Goal: Task Accomplishment & Management: Manage account settings

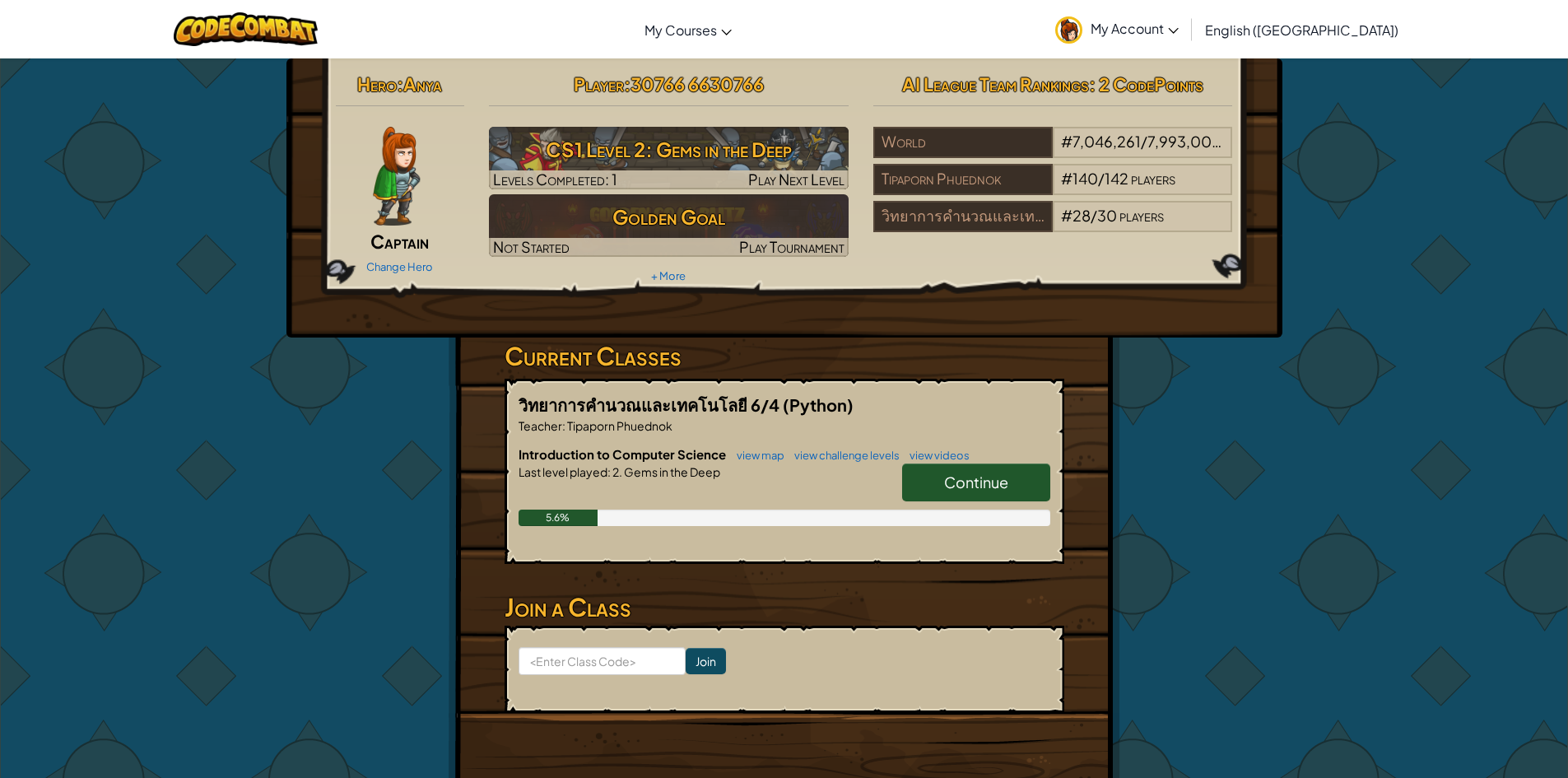
click at [1187, 18] on link "My Account" at bounding box center [1117, 29] width 140 height 52
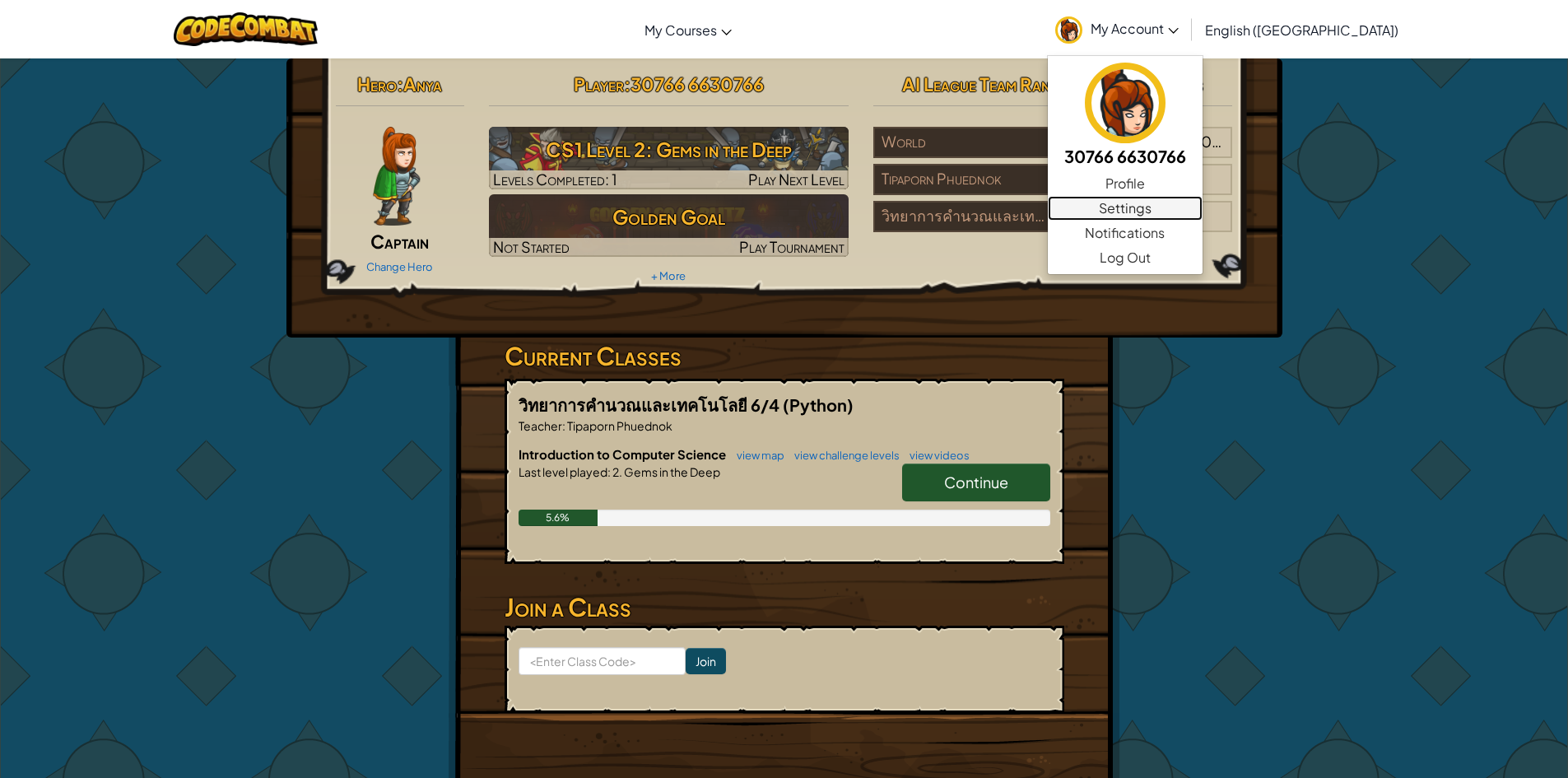
click at [1203, 203] on link "Settings" at bounding box center [1125, 208] width 154 height 25
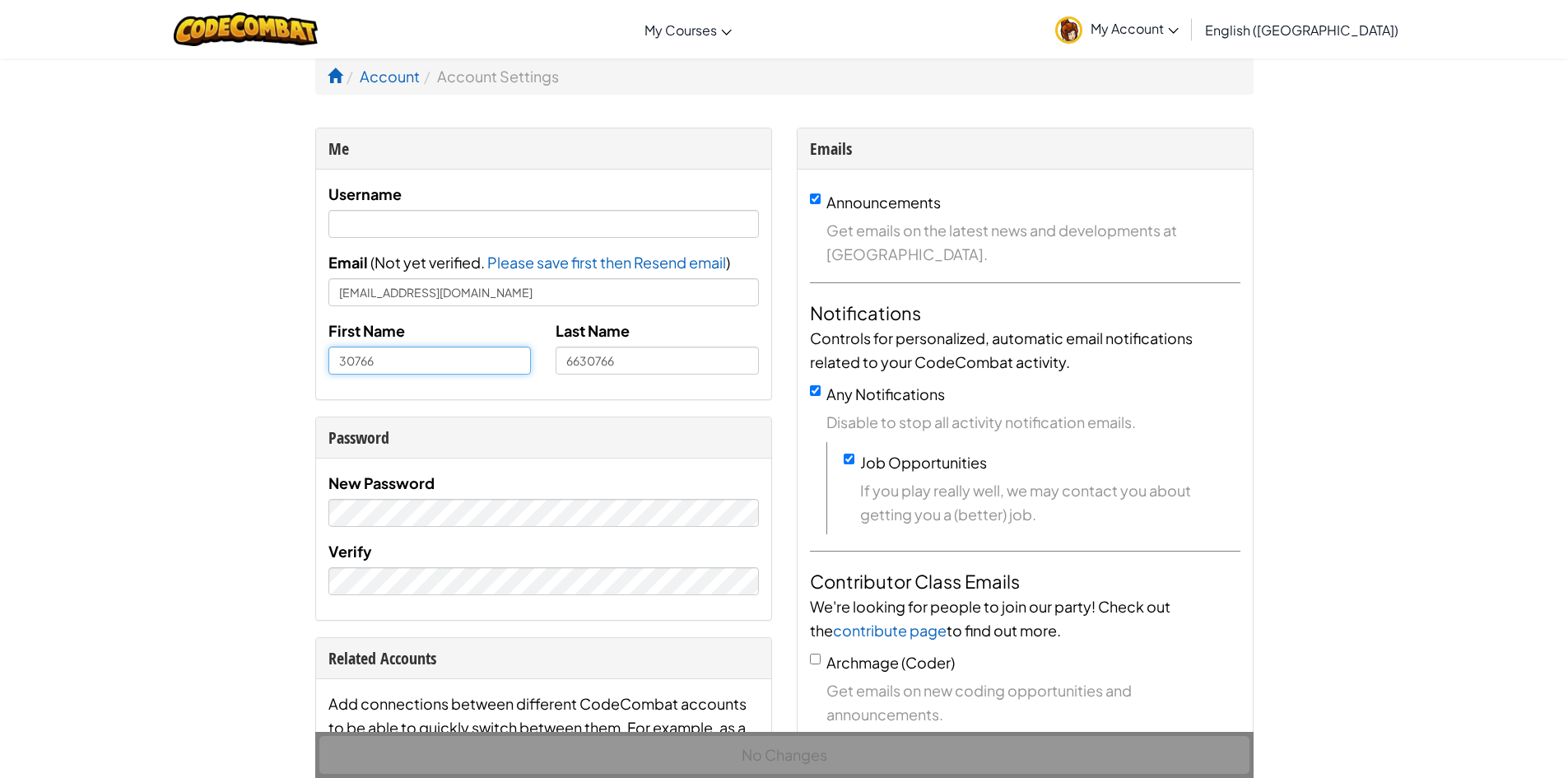
click at [400, 360] on input "30766" at bounding box center [430, 361] width 203 height 28
type input "3"
type input "BASS"
click at [700, 363] on input "6630766" at bounding box center [657, 361] width 203 height 28
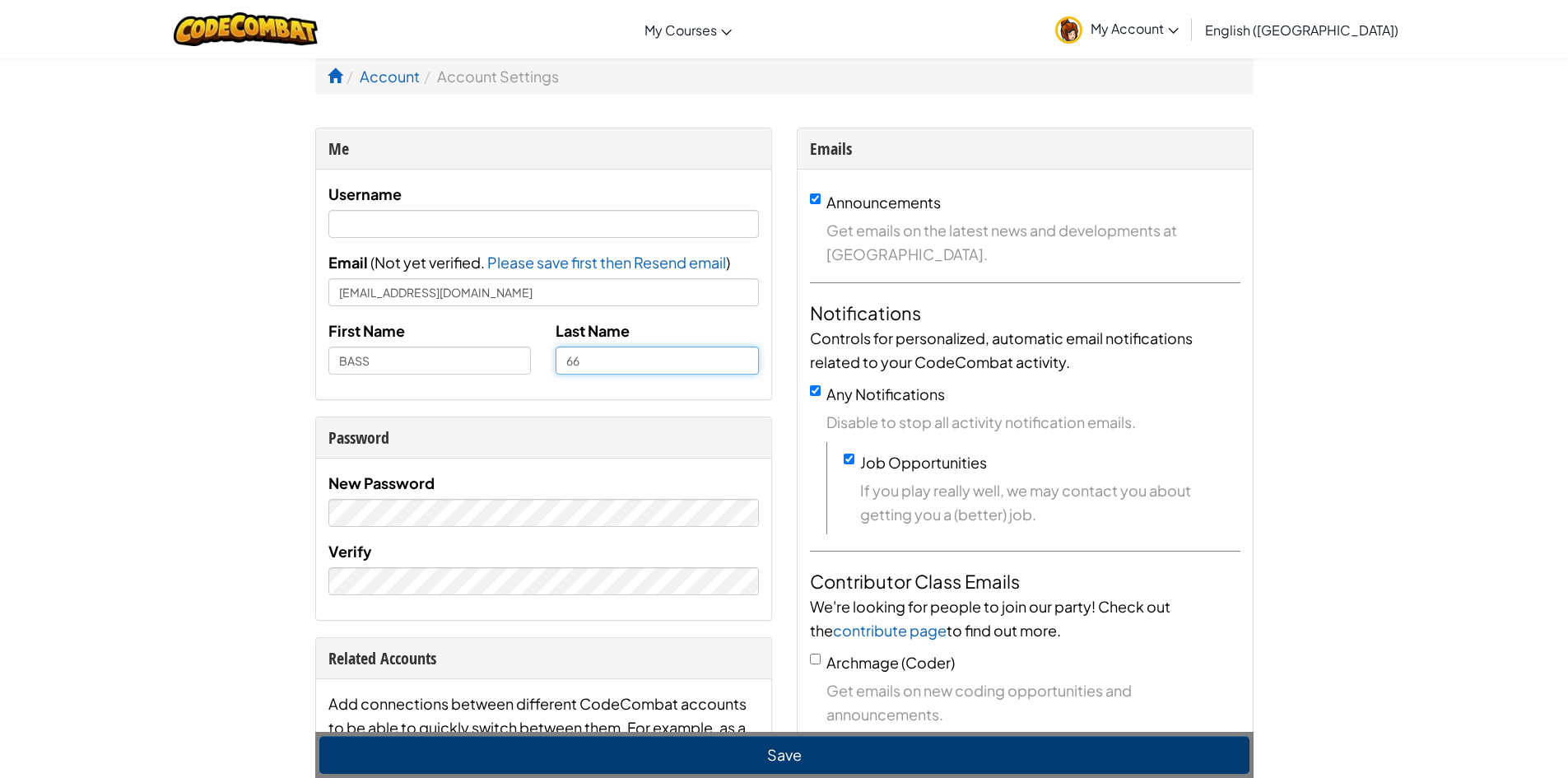
type input "6"
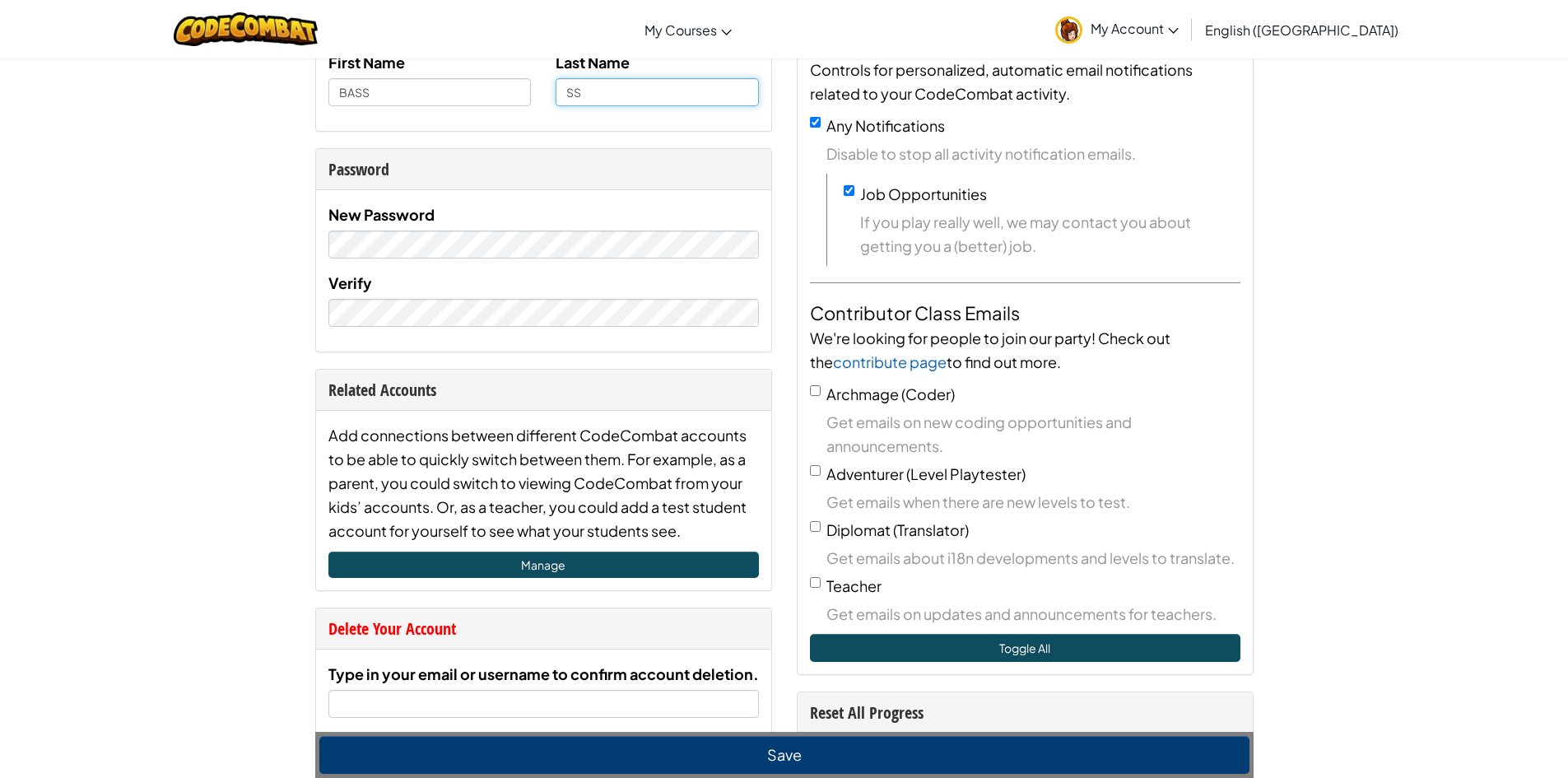
scroll to position [411, 0]
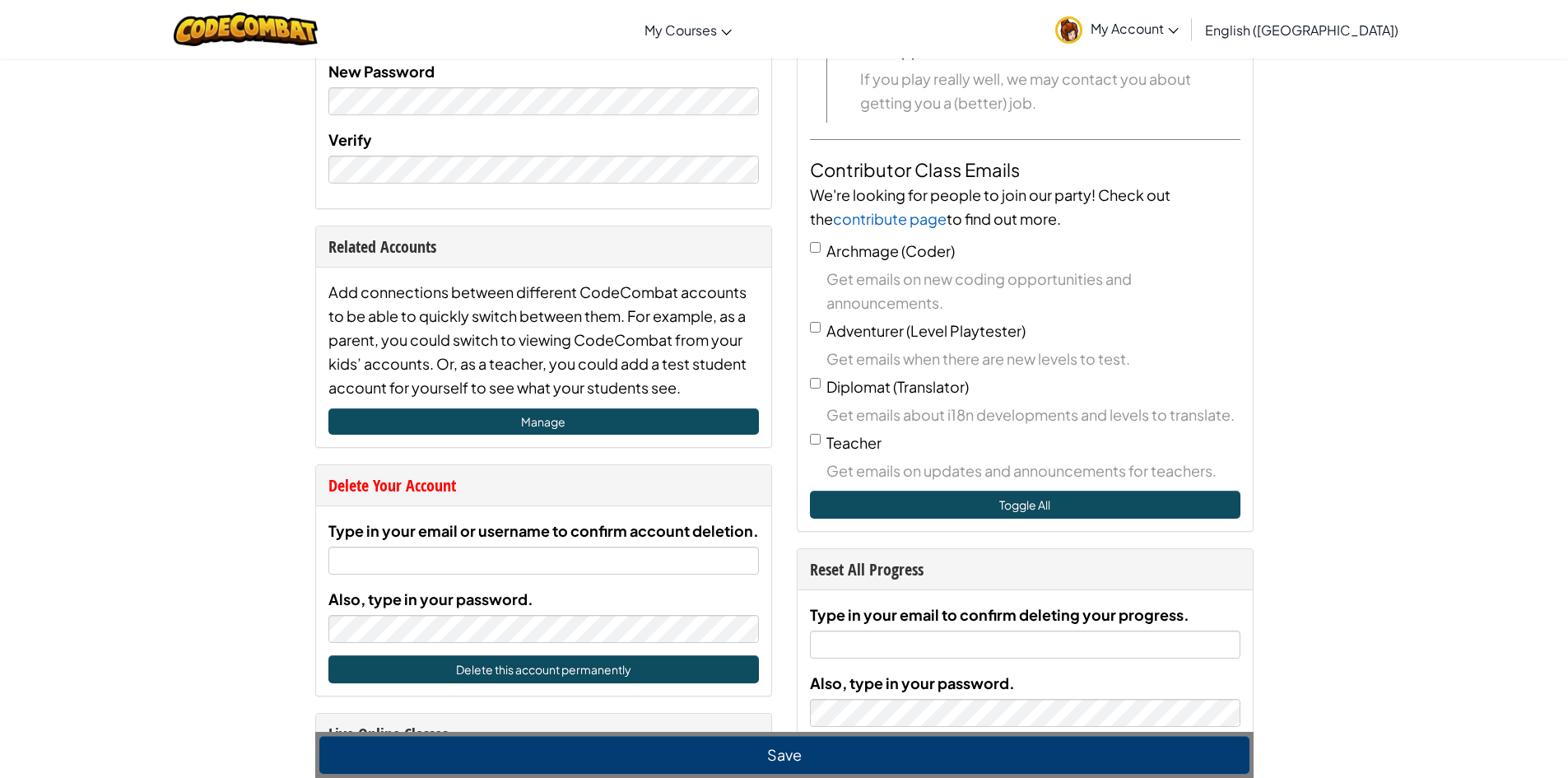
type input "SS"
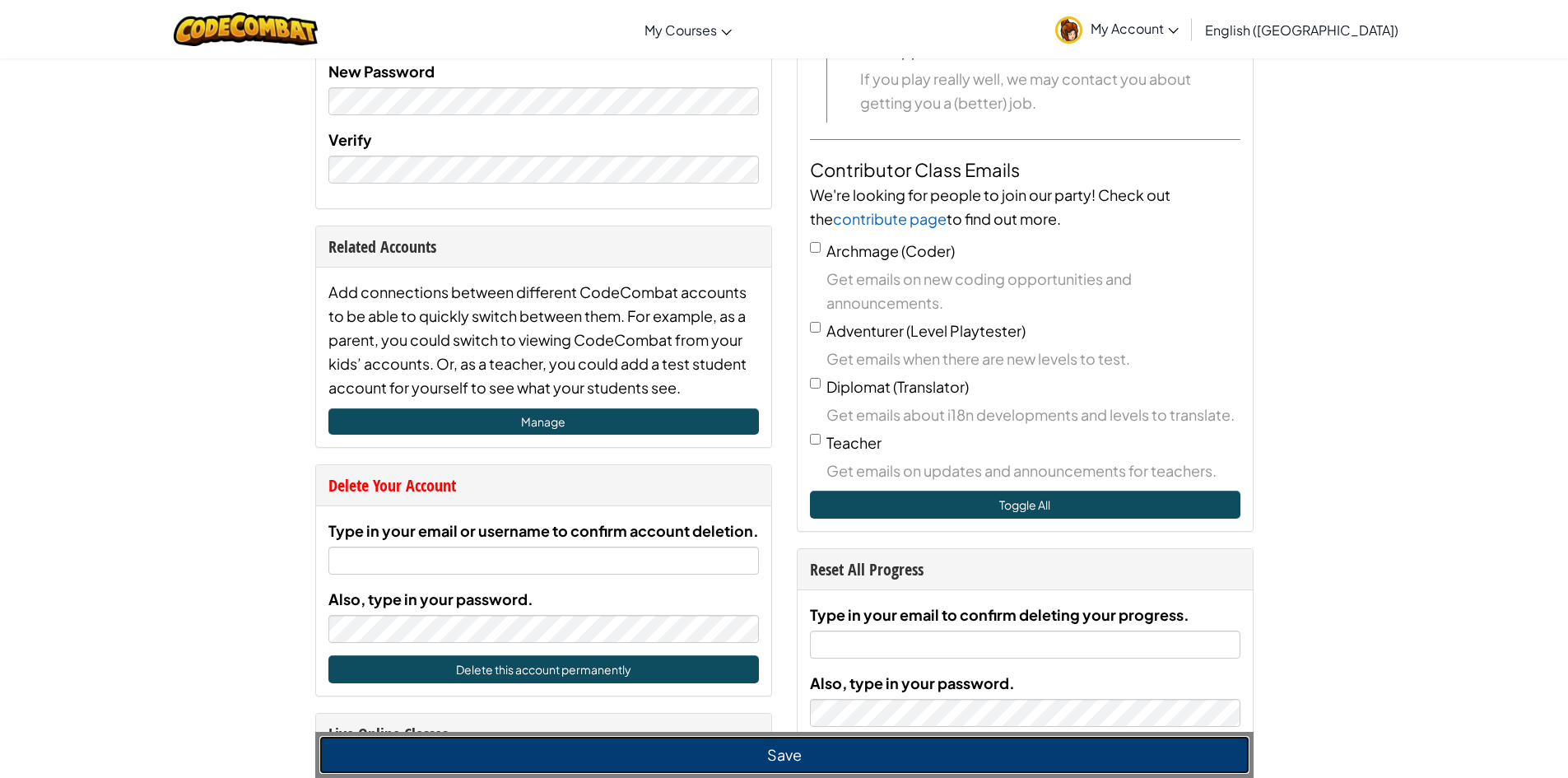
click at [517, 756] on button "Save" at bounding box center [784, 754] width 930 height 38
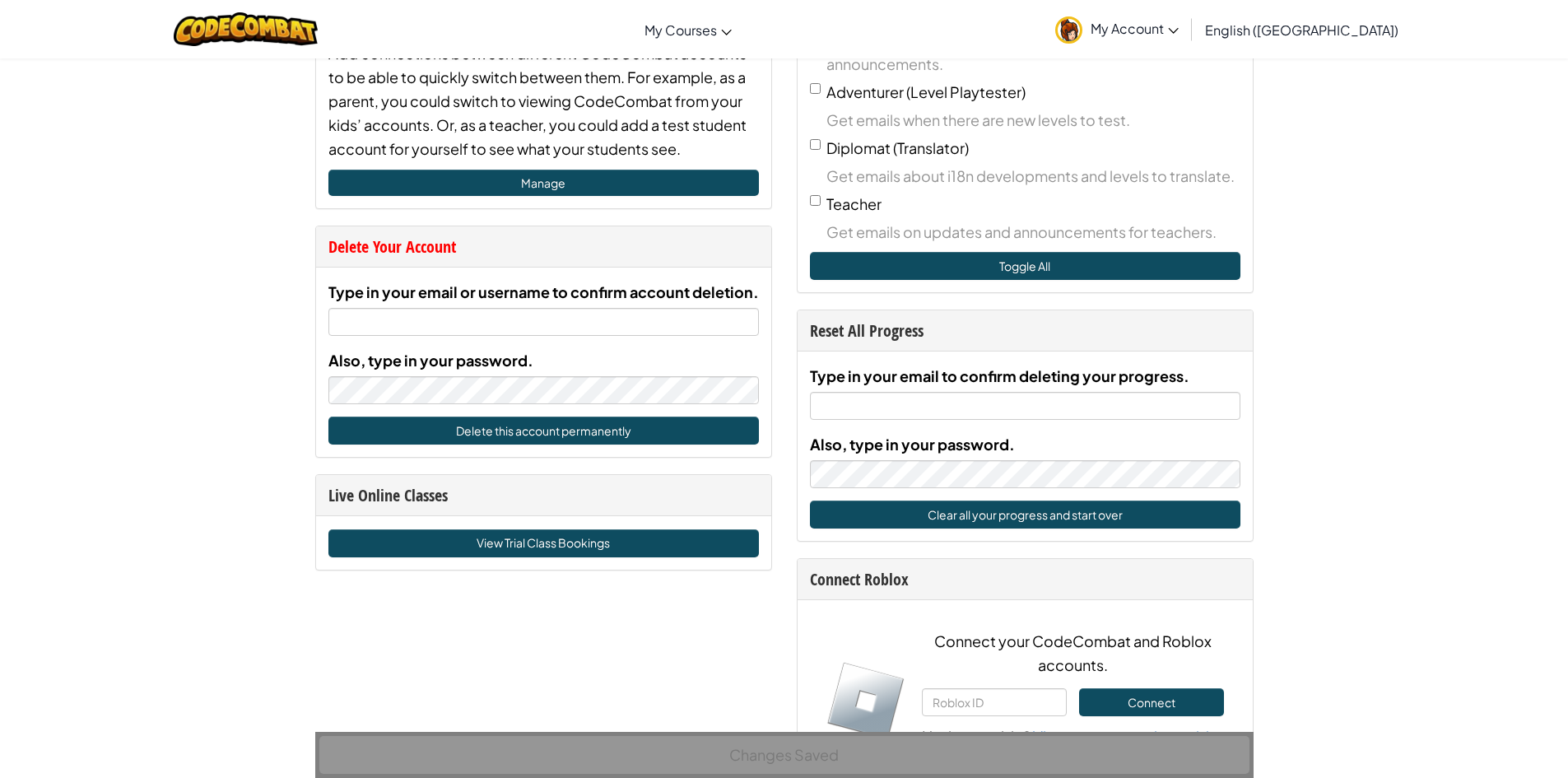
scroll to position [658, 0]
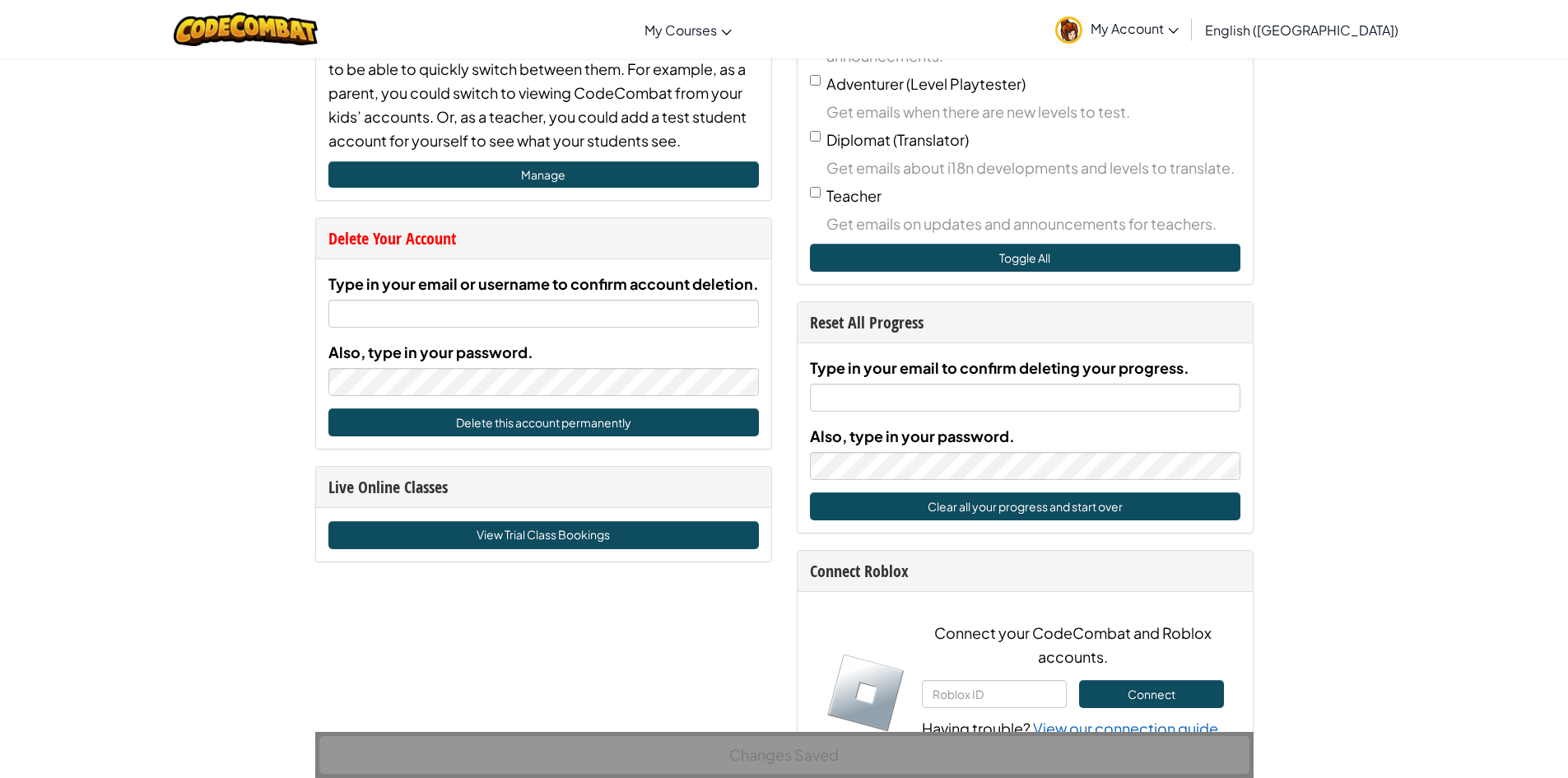
click at [649, 764] on div "Changes Saved" at bounding box center [784, 754] width 938 height 46
click at [674, 737] on div "Changes Saved" at bounding box center [784, 754] width 938 height 46
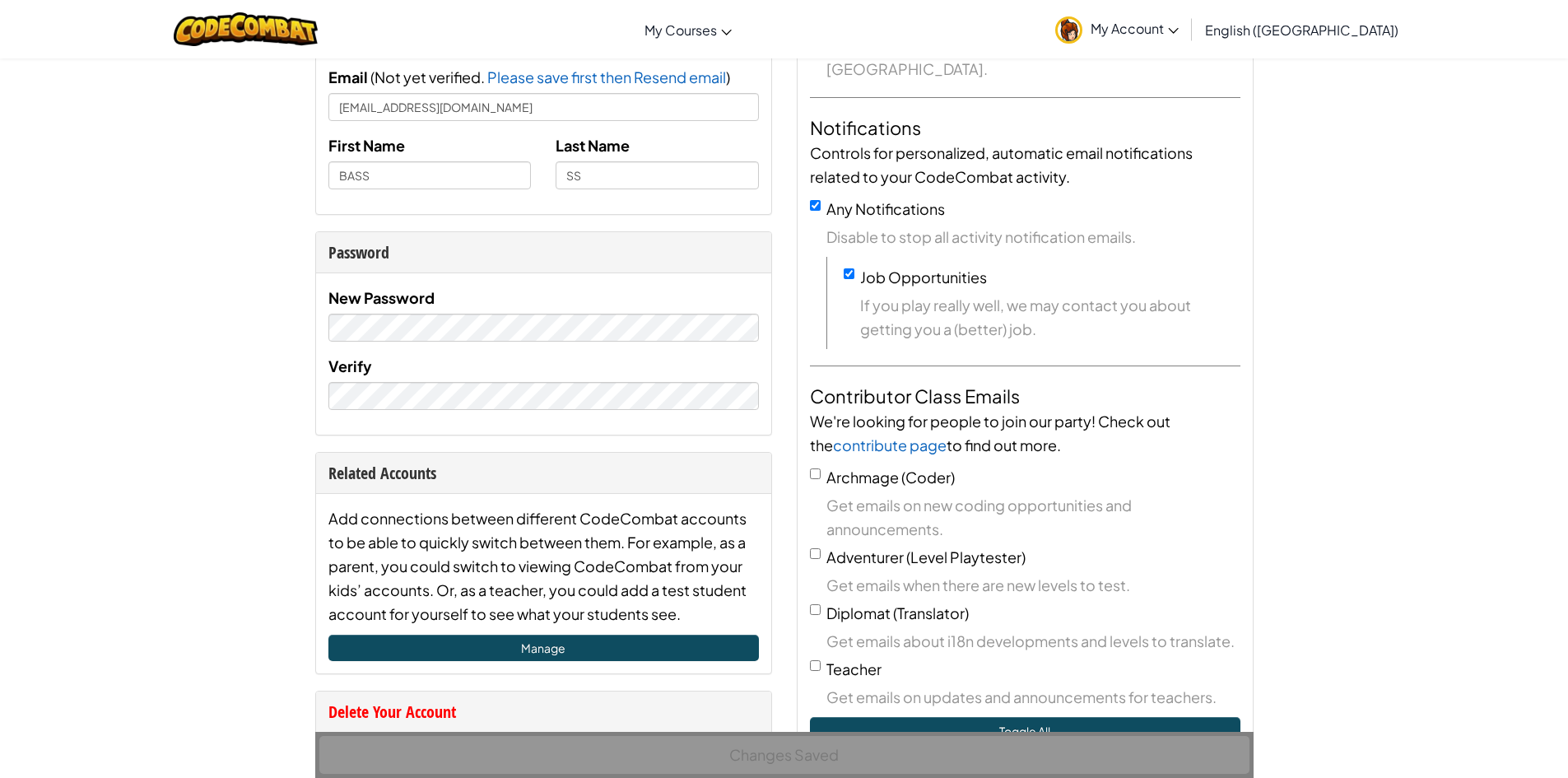
scroll to position [165, 0]
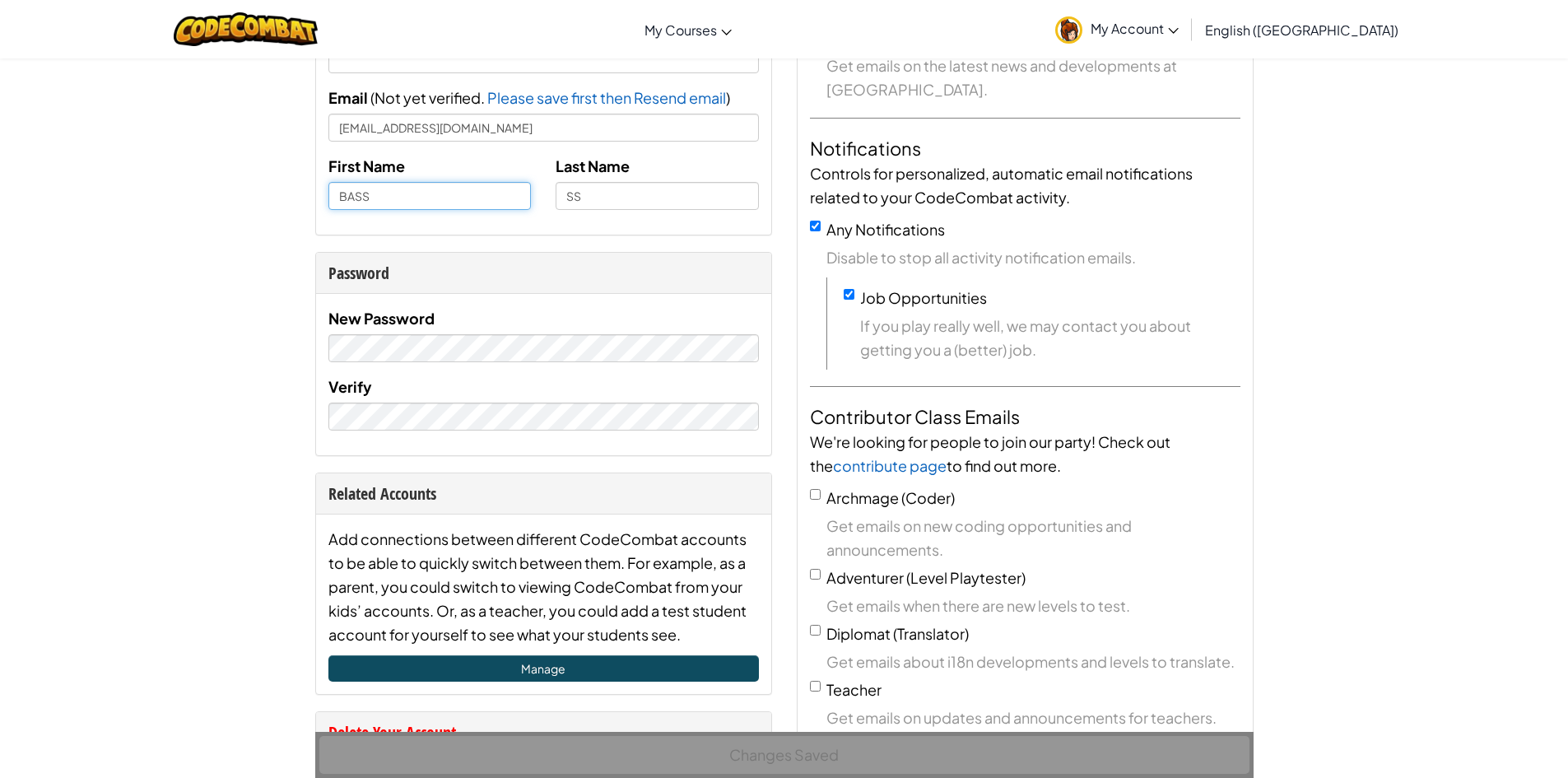
click at [498, 204] on input "BASS" at bounding box center [430, 196] width 203 height 28
type input "B"
type input "PANADDA"
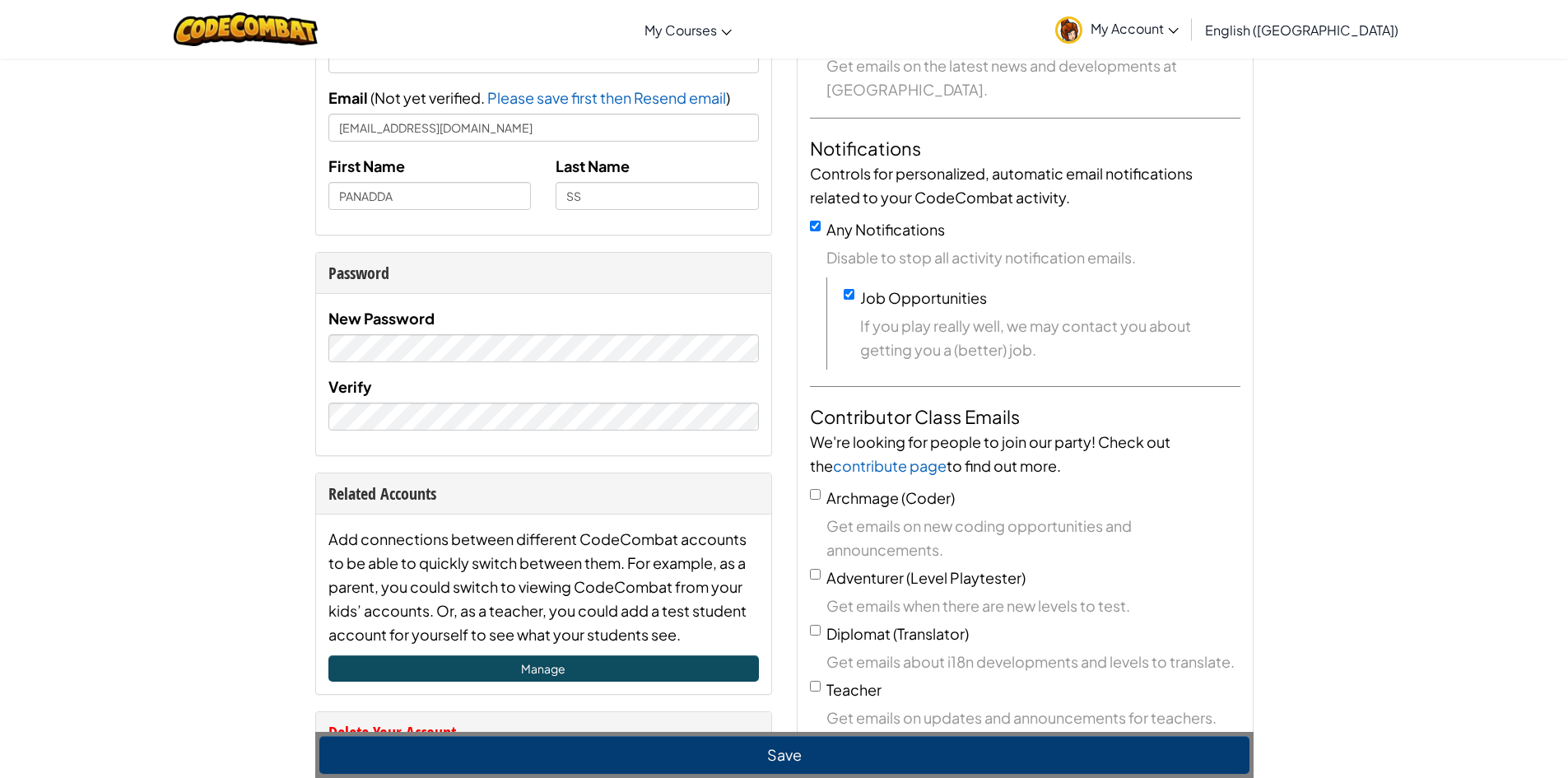
click at [699, 173] on div "Last Name SS" at bounding box center [657, 181] width 228 height 56
click at [693, 195] on input "SS" at bounding box center [657, 196] width 203 height 28
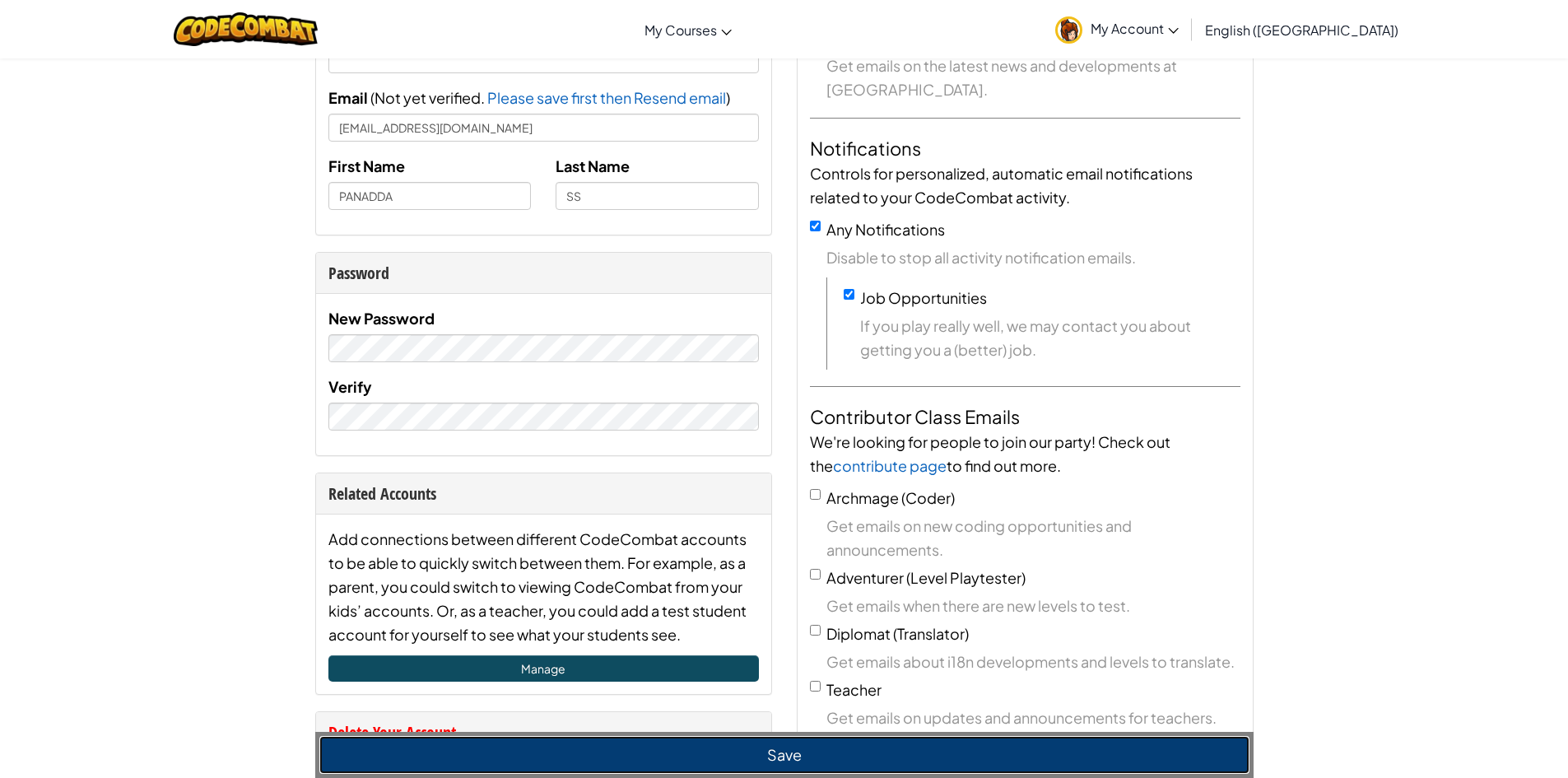
click at [641, 747] on button "Save" at bounding box center [784, 754] width 930 height 38
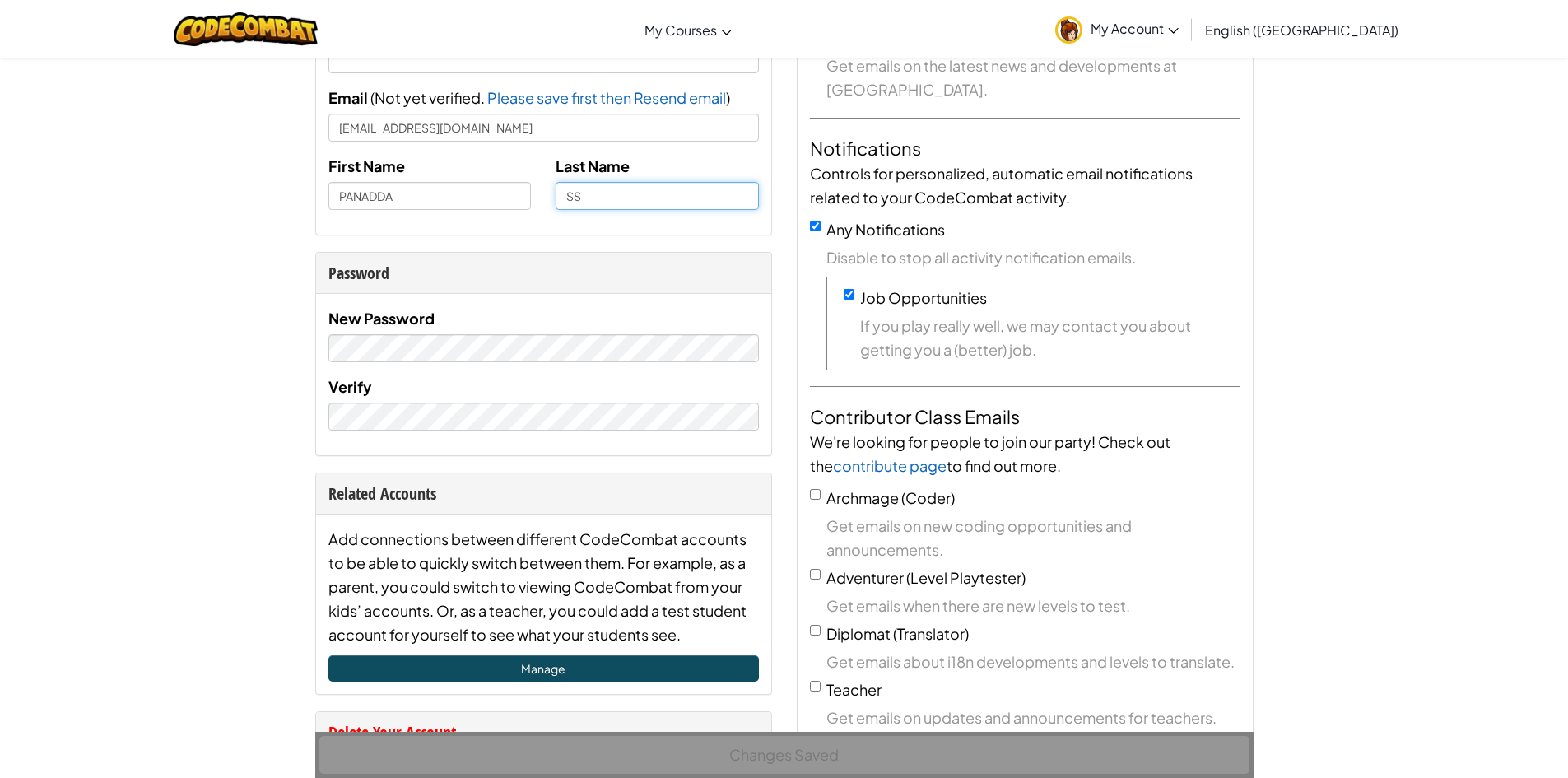
click at [670, 190] on input "SS" at bounding box center [657, 196] width 203 height 28
type input "S"
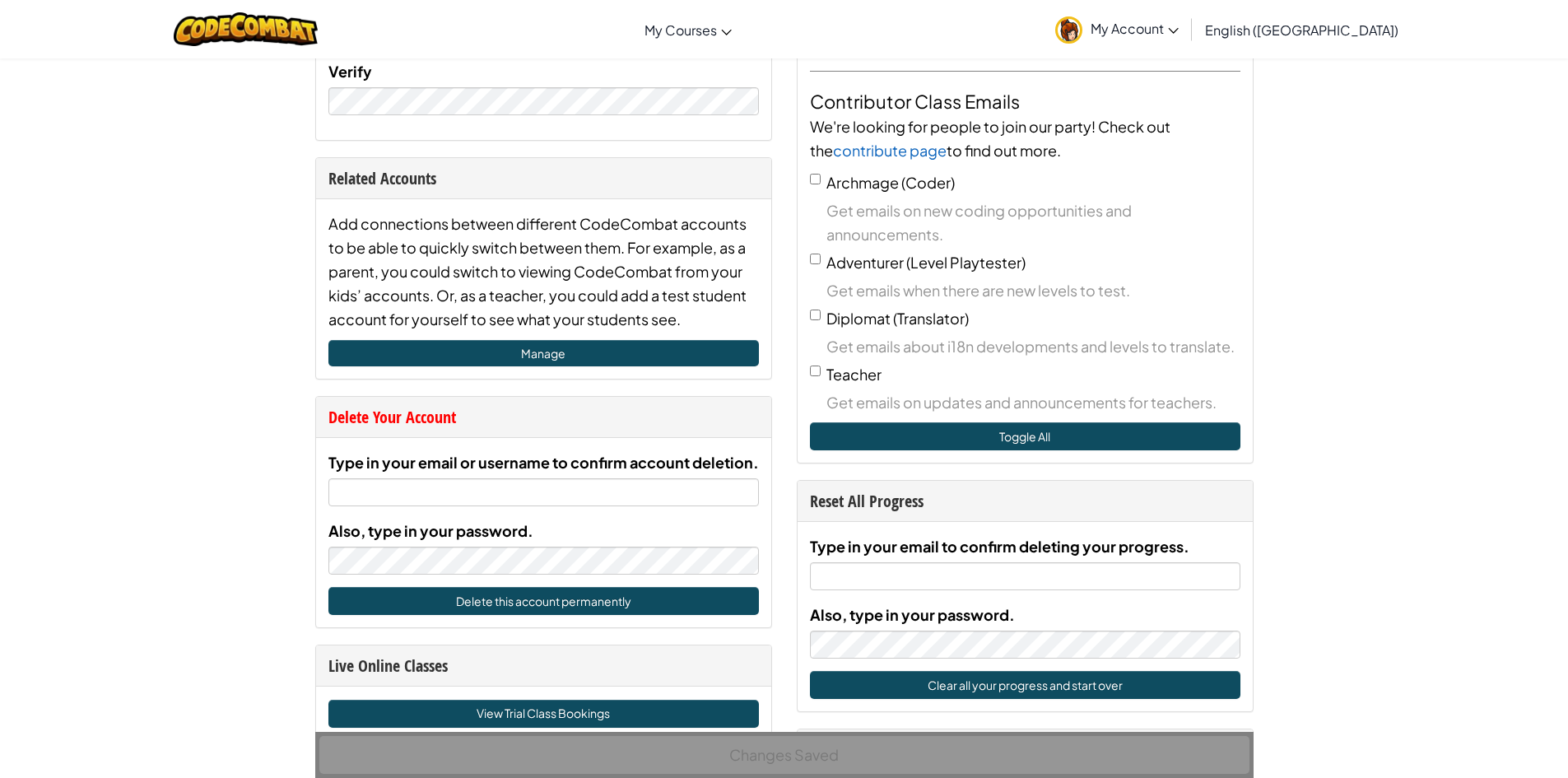
scroll to position [576, 0]
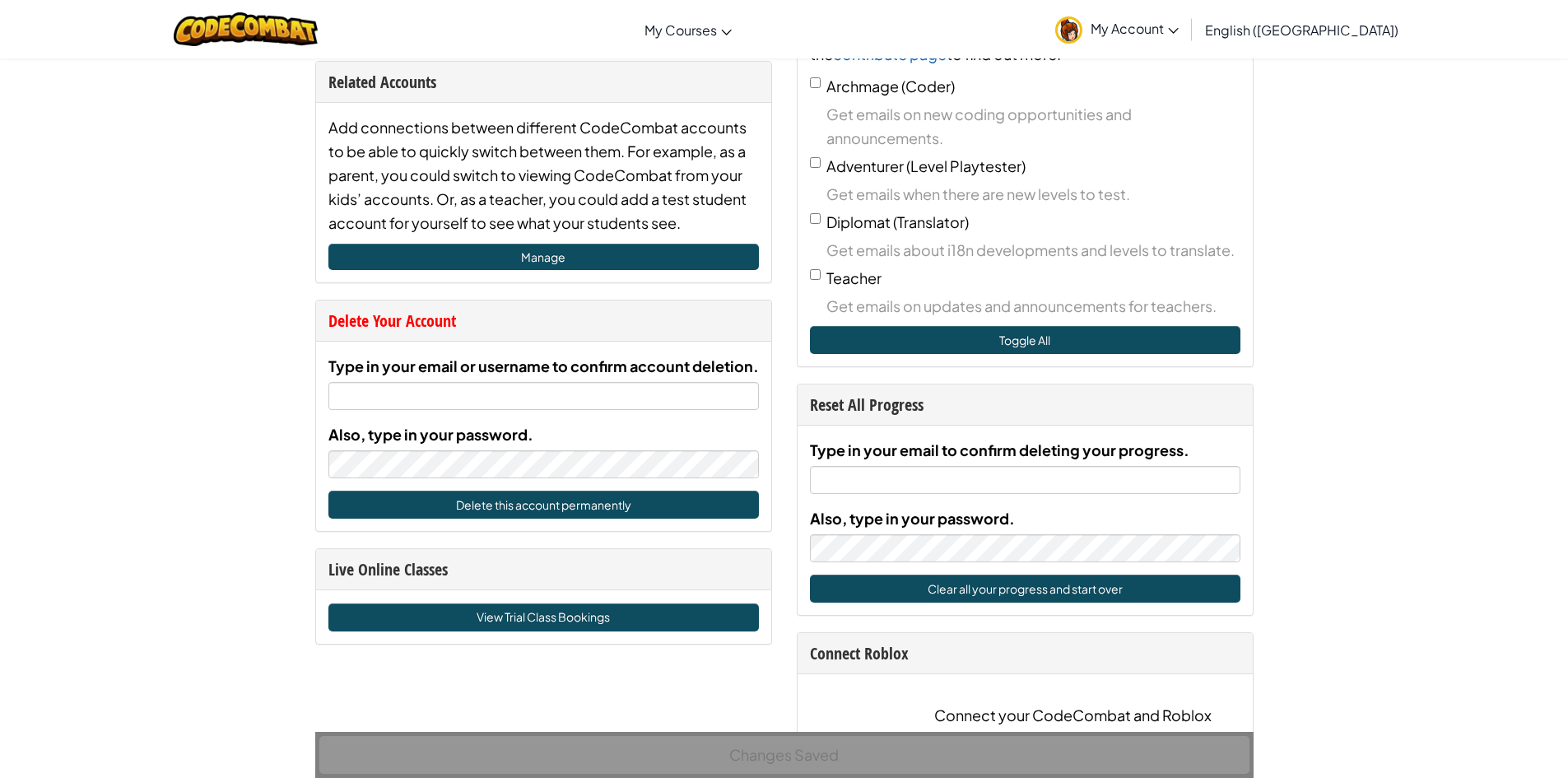
type input "THANOMWONG"
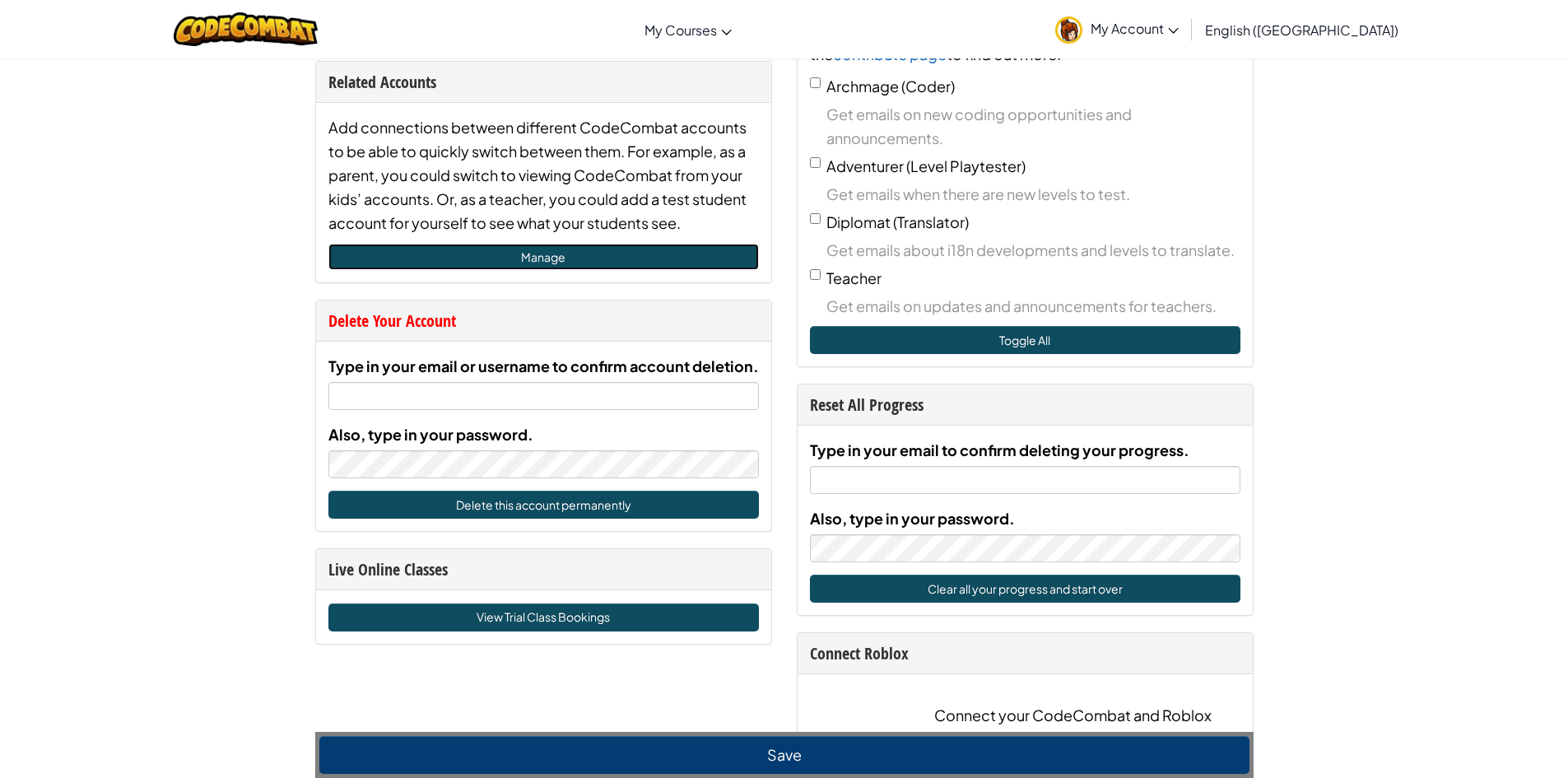
click at [605, 251] on link "Manage" at bounding box center [544, 257] width 431 height 26
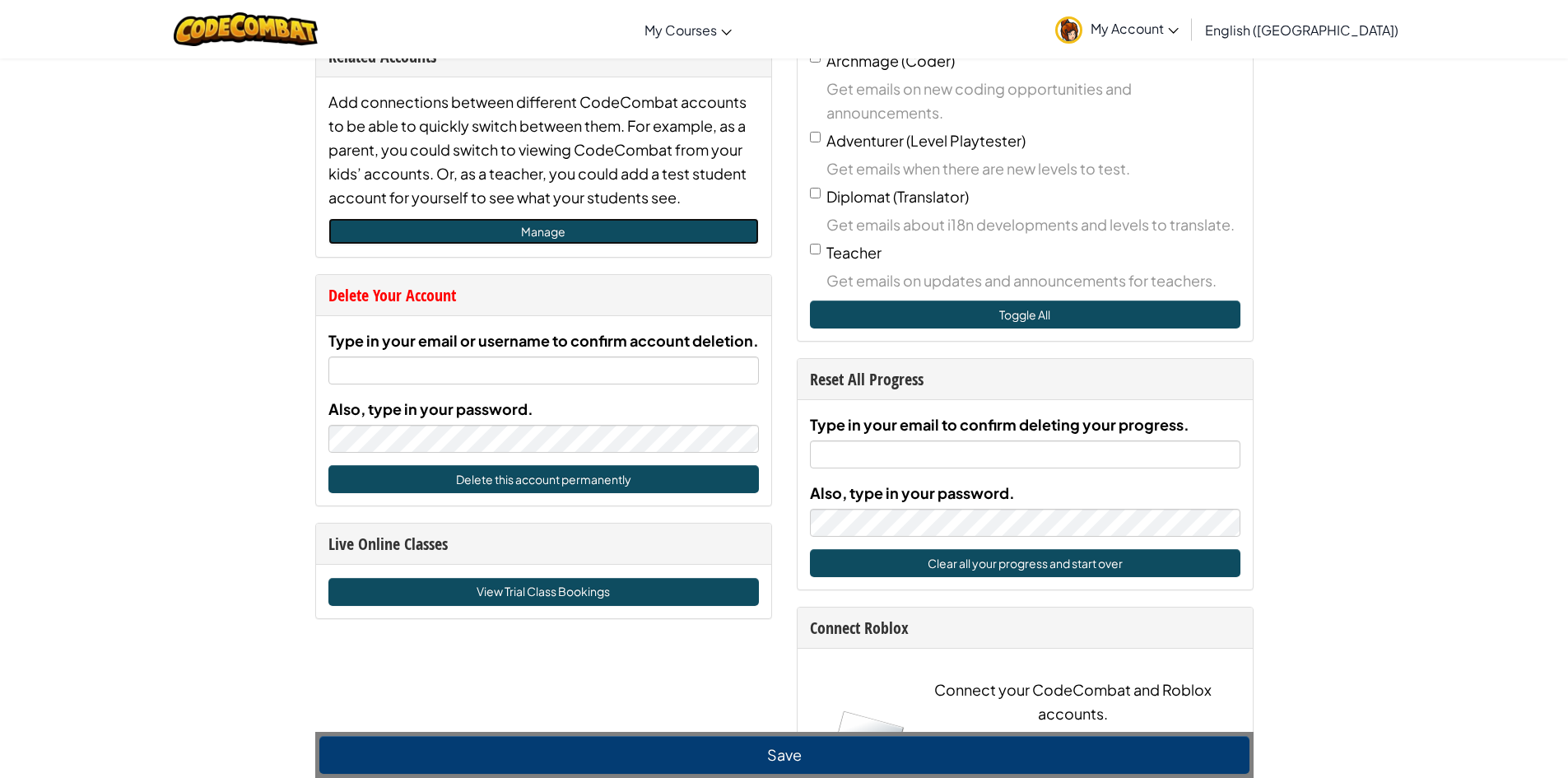
scroll to position [823, 0]
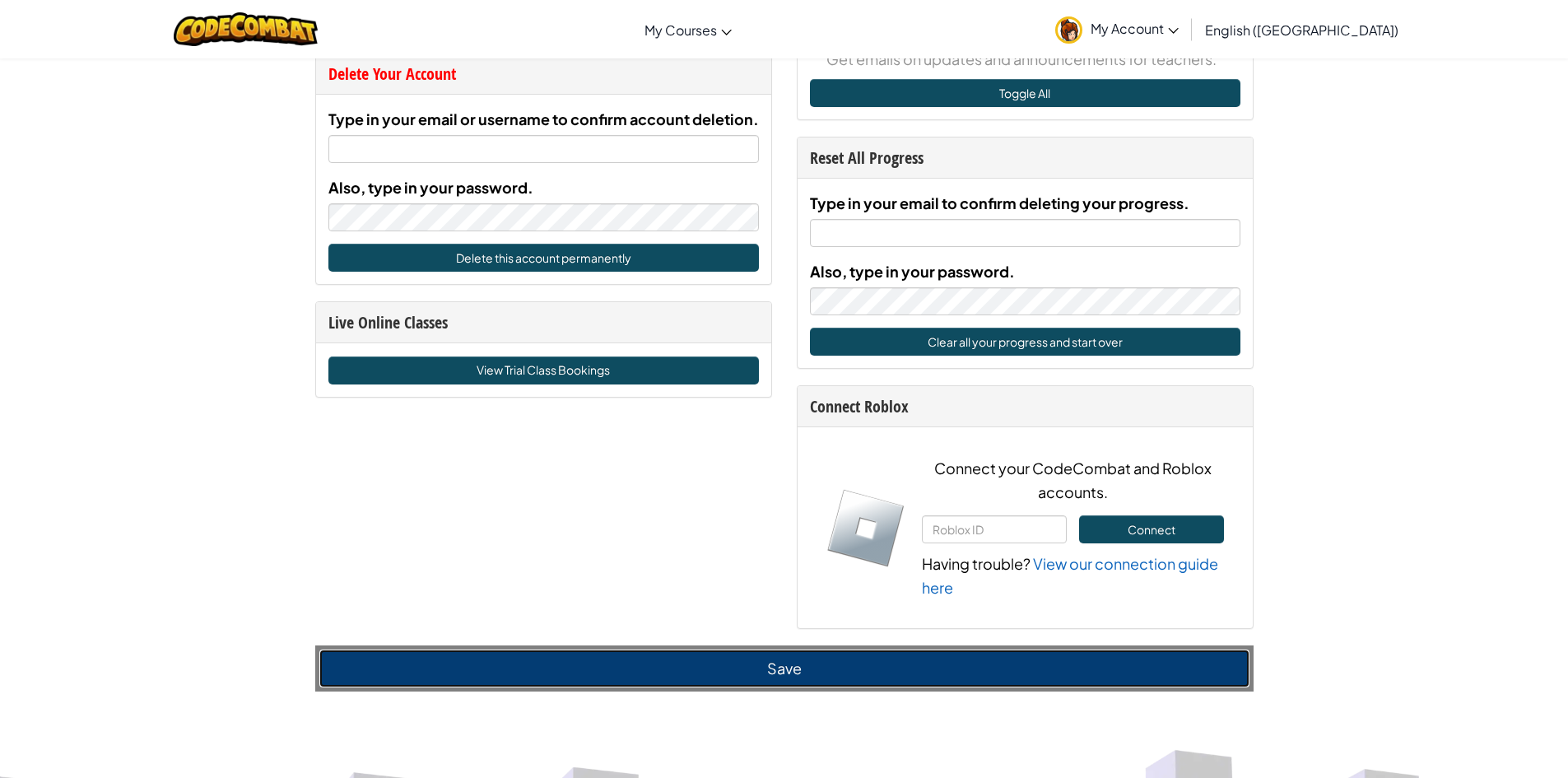
click at [766, 658] on button "Save" at bounding box center [784, 668] width 930 height 38
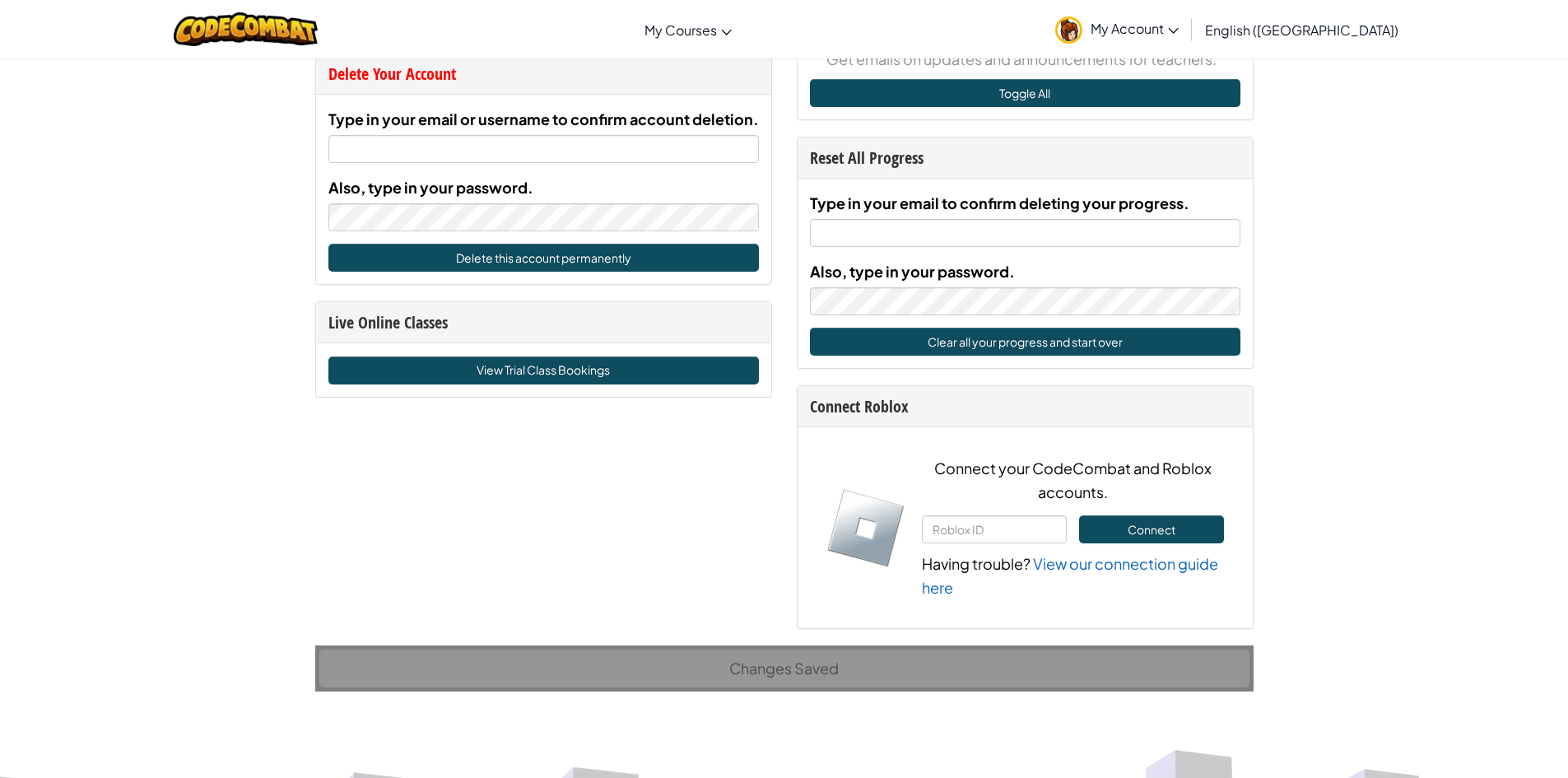
click at [773, 669] on div "Changes Saved" at bounding box center [784, 668] width 938 height 46
click at [702, 660] on div "Changes Saved" at bounding box center [784, 668] width 938 height 46
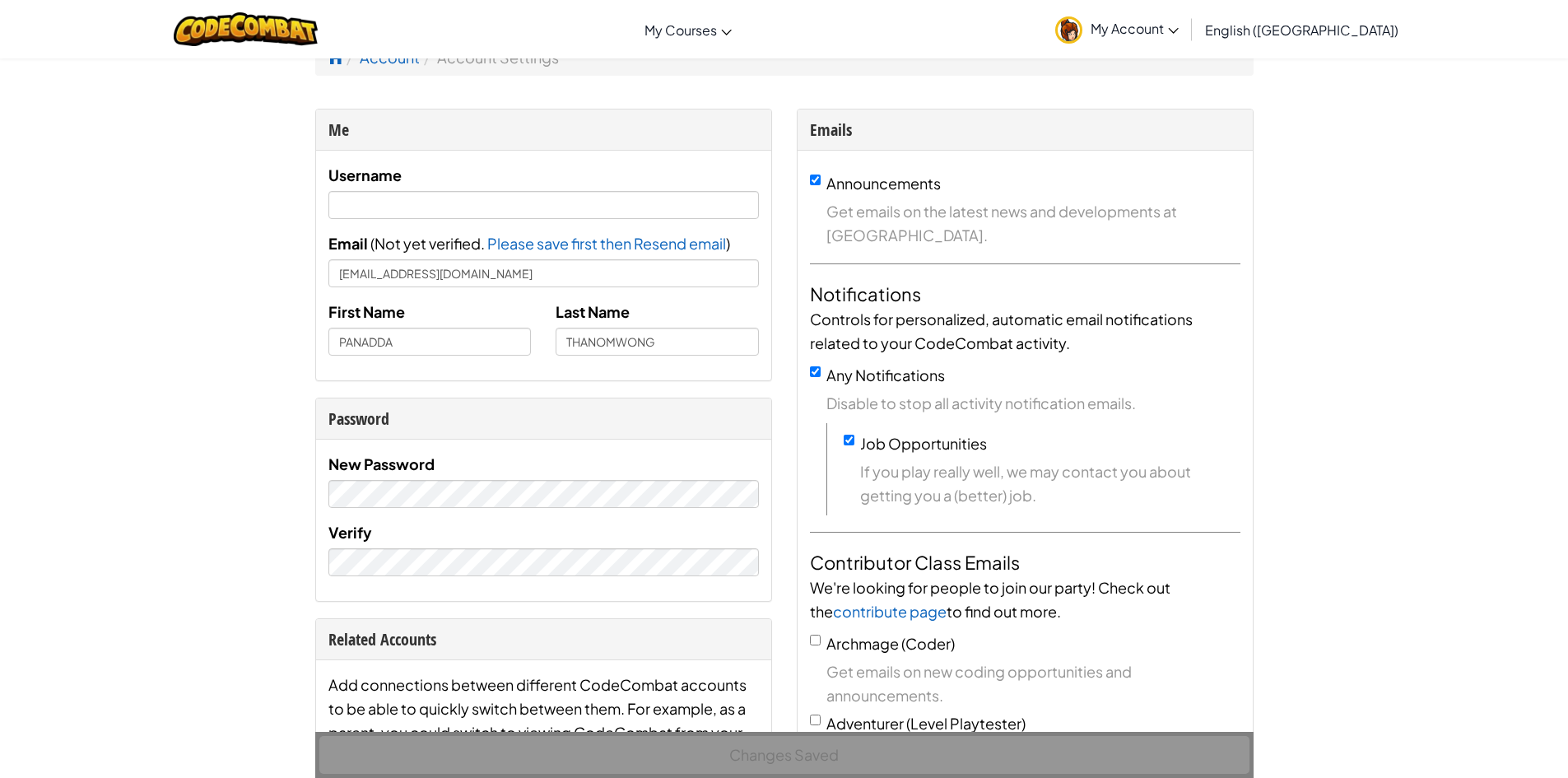
scroll to position [0, 0]
